Goal: Find specific page/section: Find specific page/section

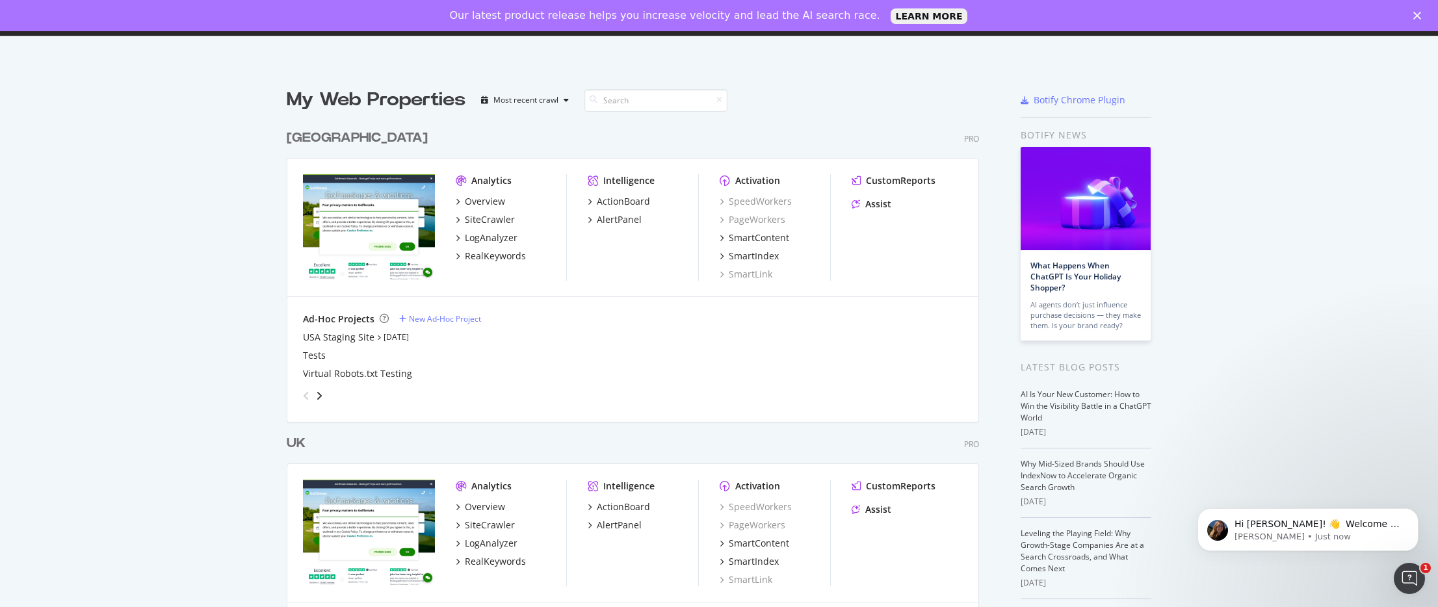
scroll to position [597, 1418]
click at [607, 359] on div "Tests" at bounding box center [633, 355] width 660 height 13
